Goal: Transaction & Acquisition: Register for event/course

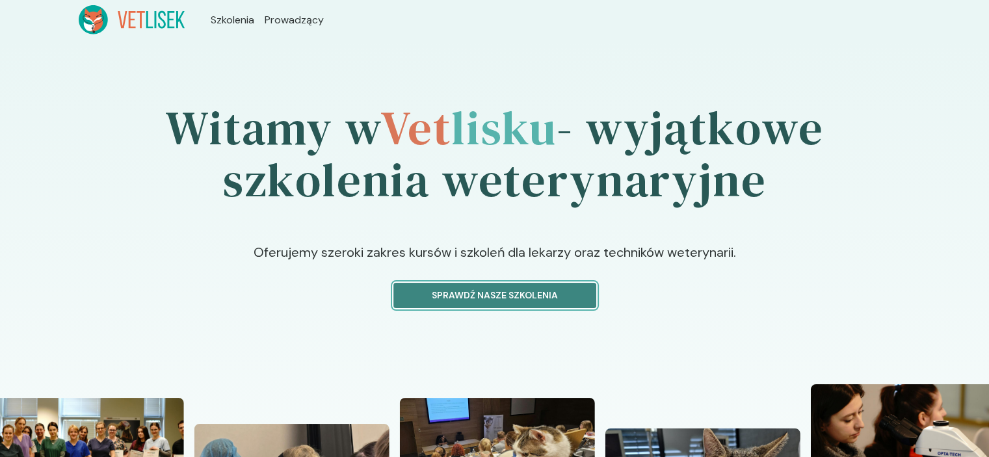
click at [510, 299] on p "Sprawdź nasze szkolenia" at bounding box center [494, 296] width 181 height 14
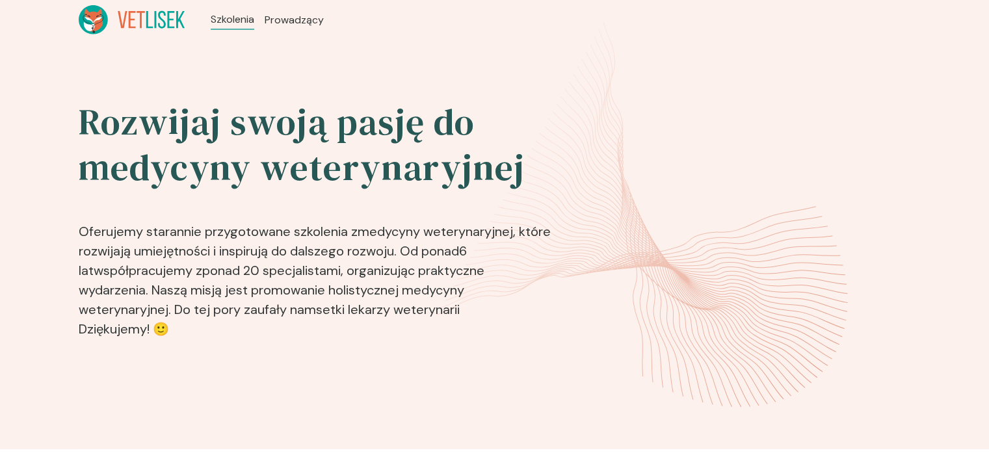
click at [516, 278] on p "Oferujemy starannie przygotowane szkolenia z medycyny weterynaryjnej , które ro…" at bounding box center [316, 272] width 475 height 143
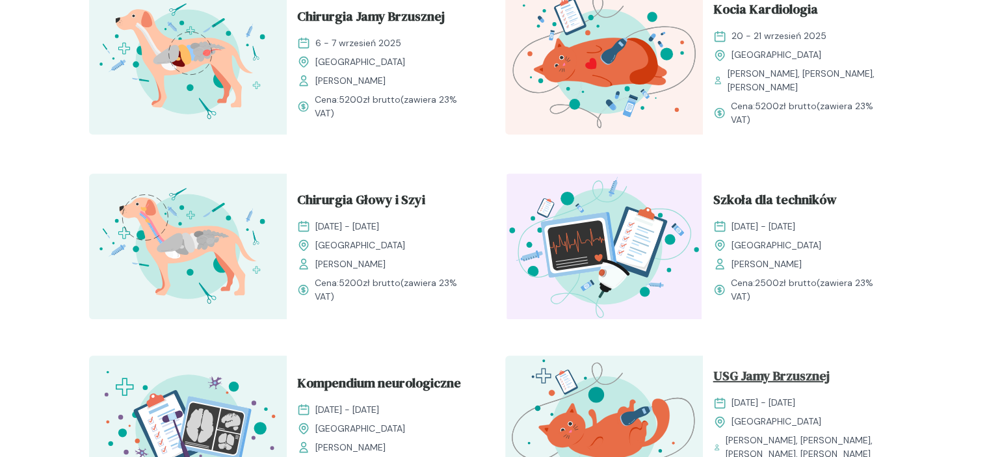
scroll to position [650, 0]
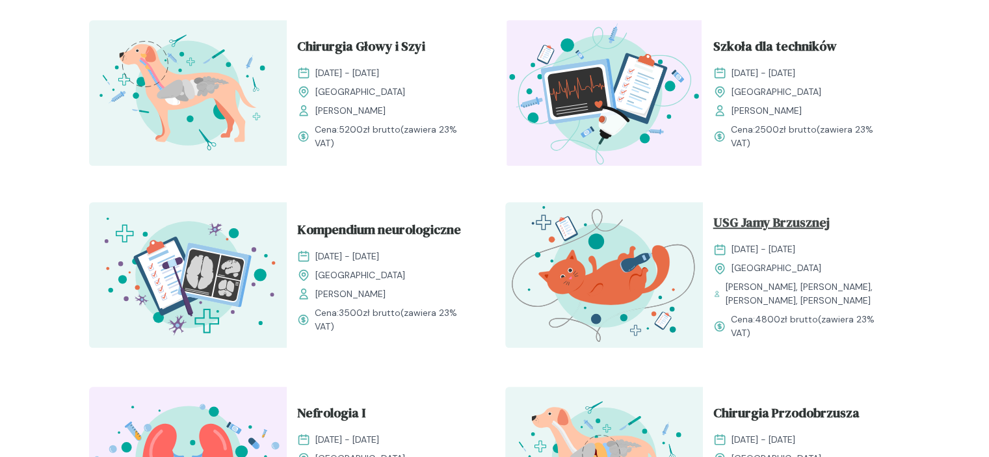
click at [774, 236] on span "USG Jamy Brzusznej" at bounding box center [771, 225] width 116 height 25
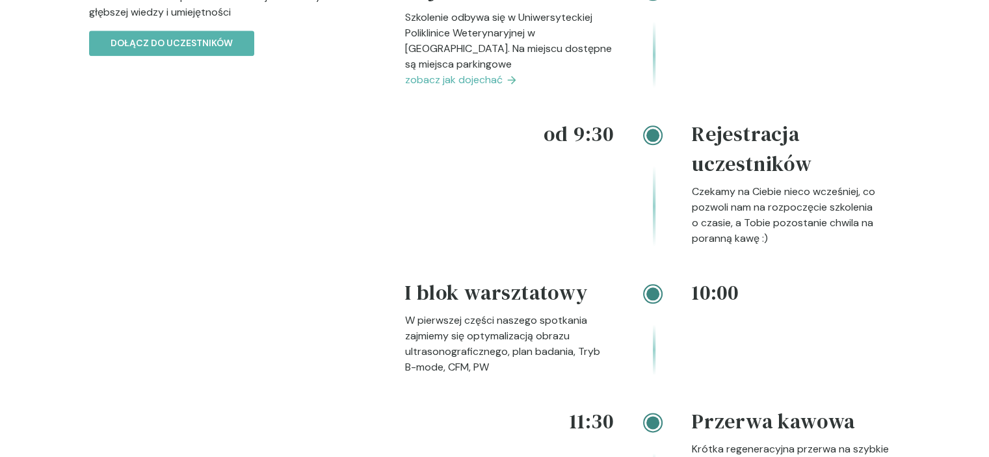
scroll to position [1430, 0]
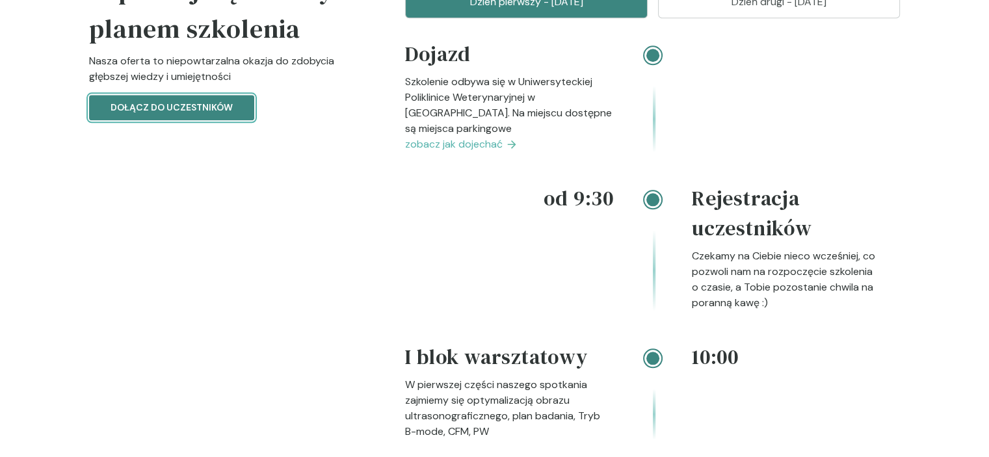
click at [167, 120] on button "Dołącz do uczestników" at bounding box center [171, 107] width 165 height 25
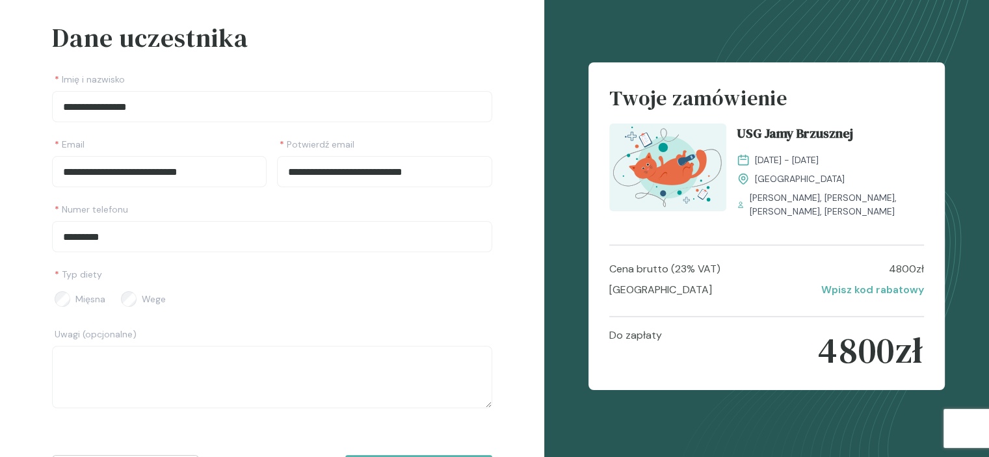
scroll to position [124, 0]
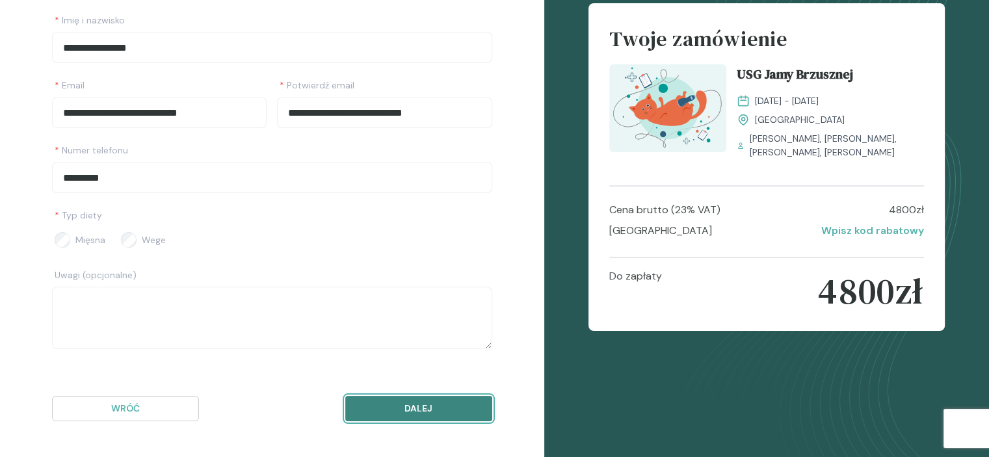
click at [395, 410] on p "Dalej" at bounding box center [418, 409] width 125 height 14
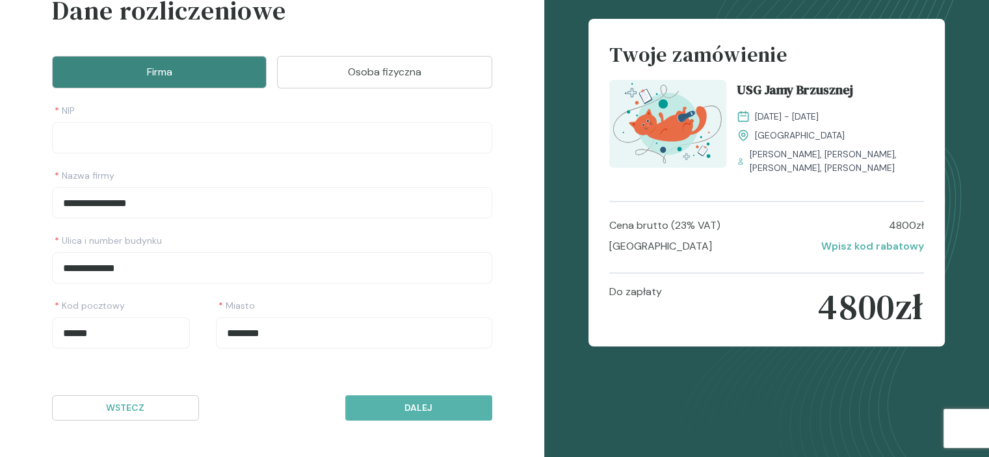
scroll to position [91, 0]
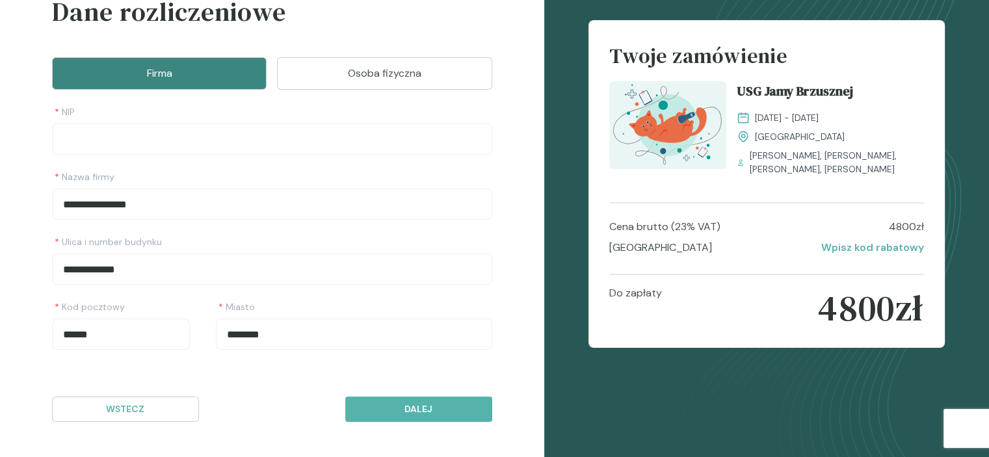
click at [370, 51] on div "**********" at bounding box center [272, 171] width 440 height 358
click at [373, 73] on p "Osoba fizyczna" at bounding box center [384, 74] width 182 height 16
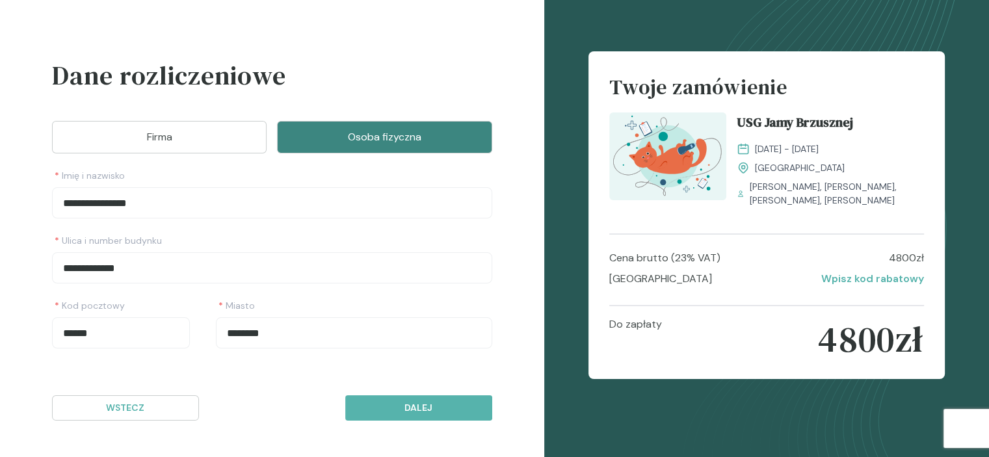
scroll to position [26, 0]
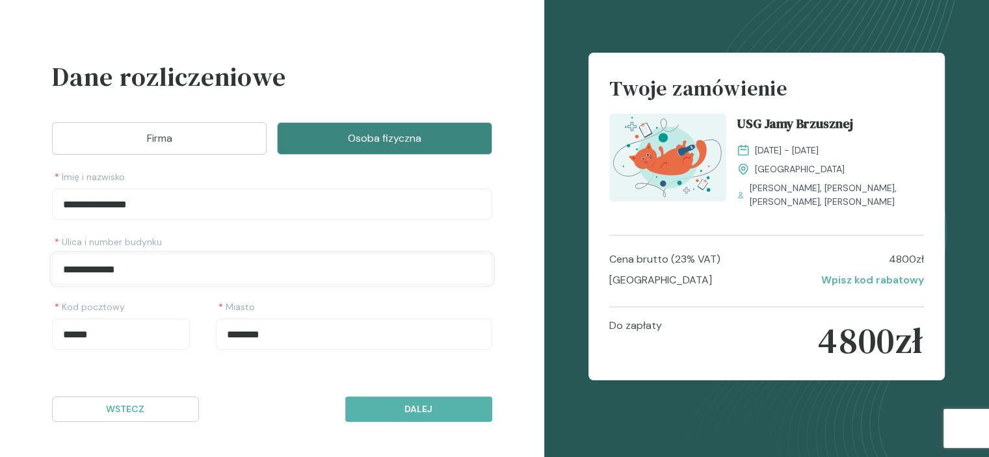
click at [116, 262] on input "**********" at bounding box center [272, 269] width 440 height 31
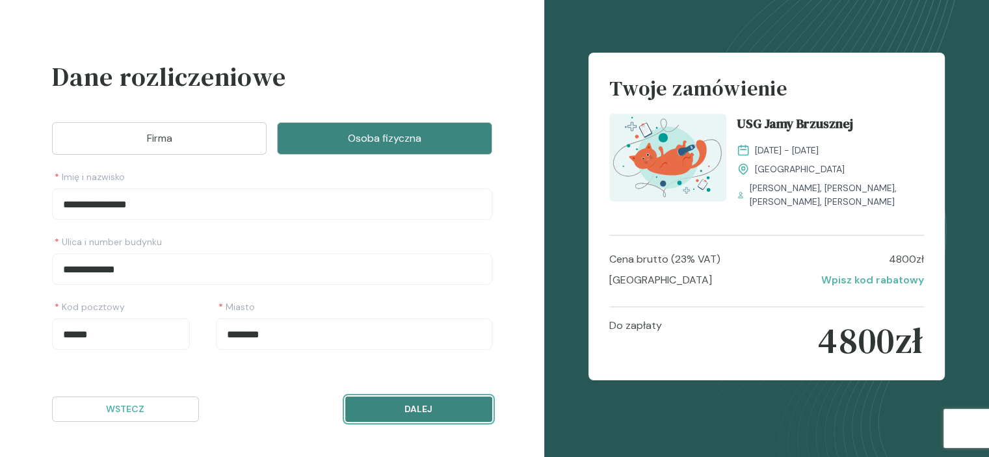
click at [406, 410] on p "Dalej" at bounding box center [418, 409] width 125 height 14
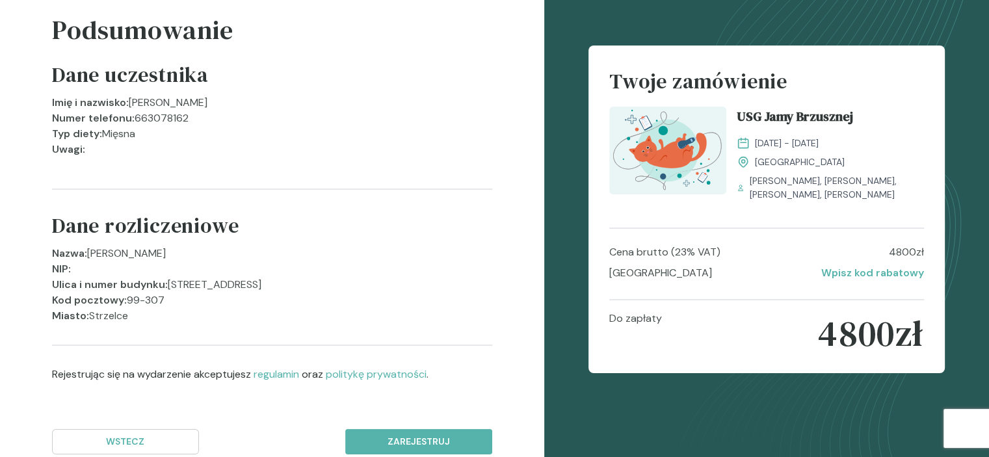
scroll to position [105, 0]
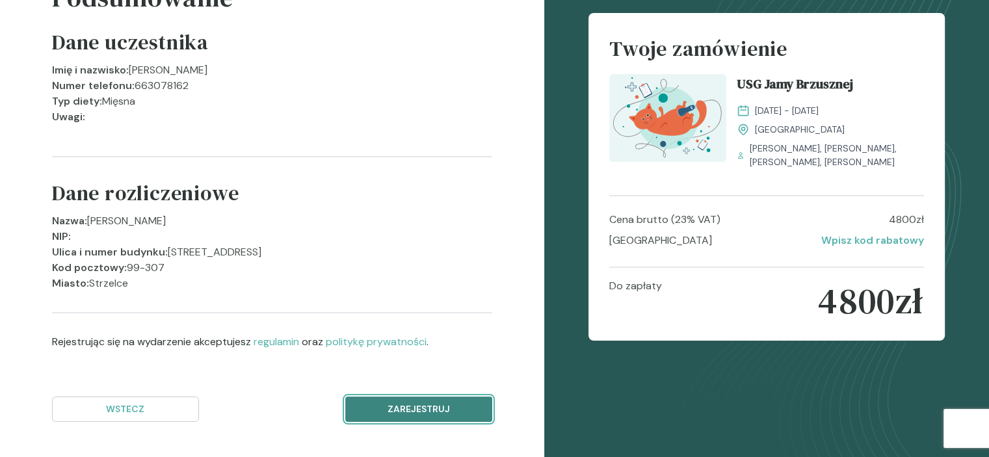
click at [375, 416] on button "Zarejestruj" at bounding box center [418, 409] width 147 height 25
